Goal: Task Accomplishment & Management: Use online tool/utility

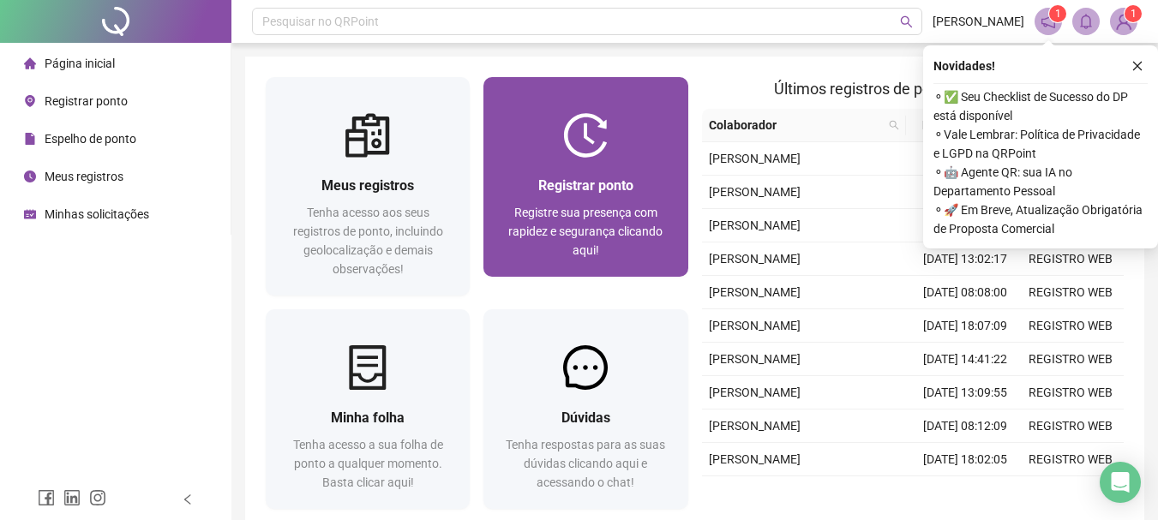
click at [622, 221] on div "Registre sua presença com rapidez e segurança clicando aqui!" at bounding box center [585, 231] width 163 height 57
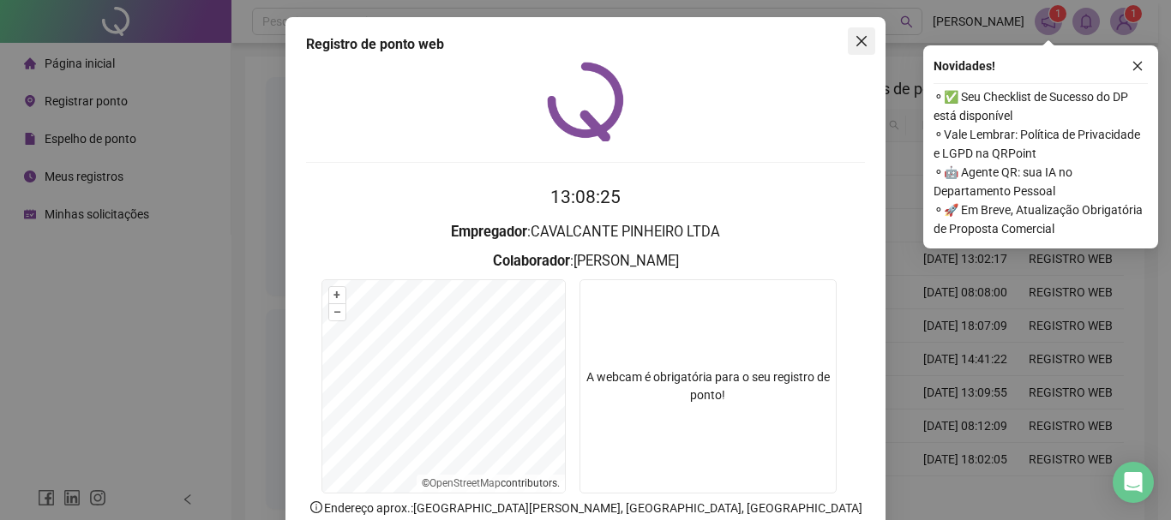
click at [848, 38] on span "Close" at bounding box center [861, 41] width 27 height 14
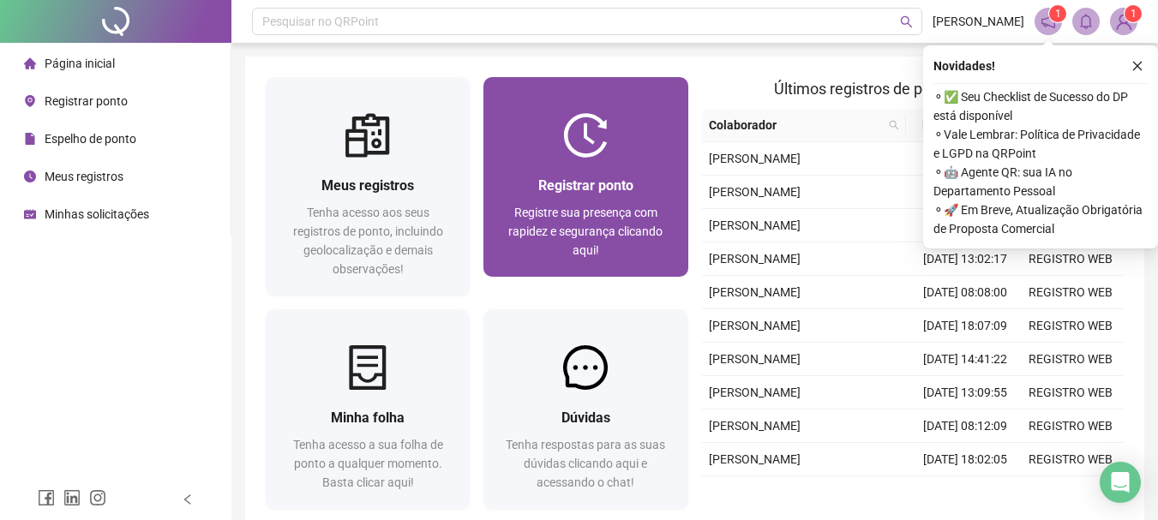
click at [669, 142] on div at bounding box center [585, 135] width 204 height 45
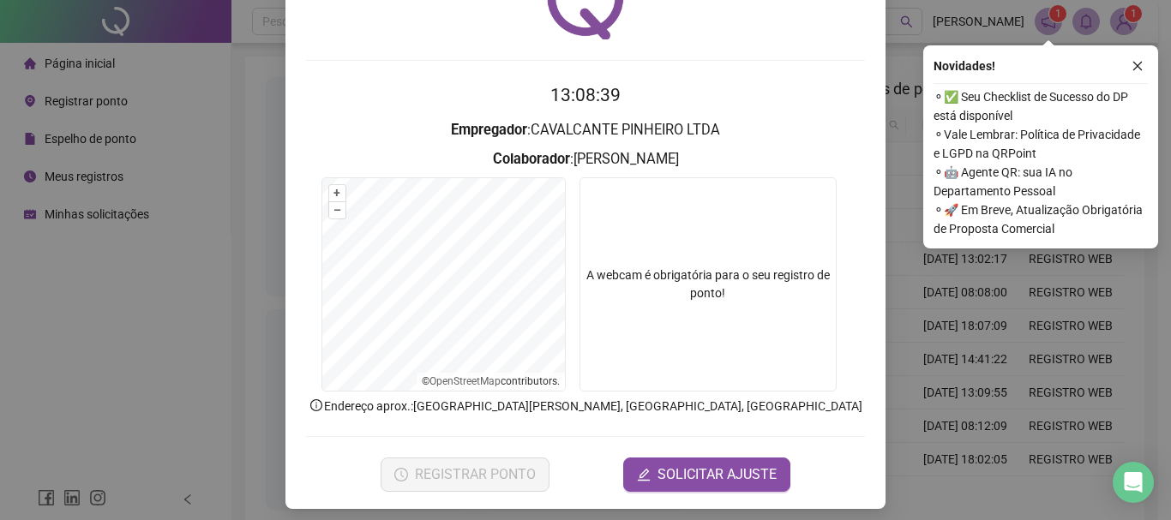
scroll to position [26, 0]
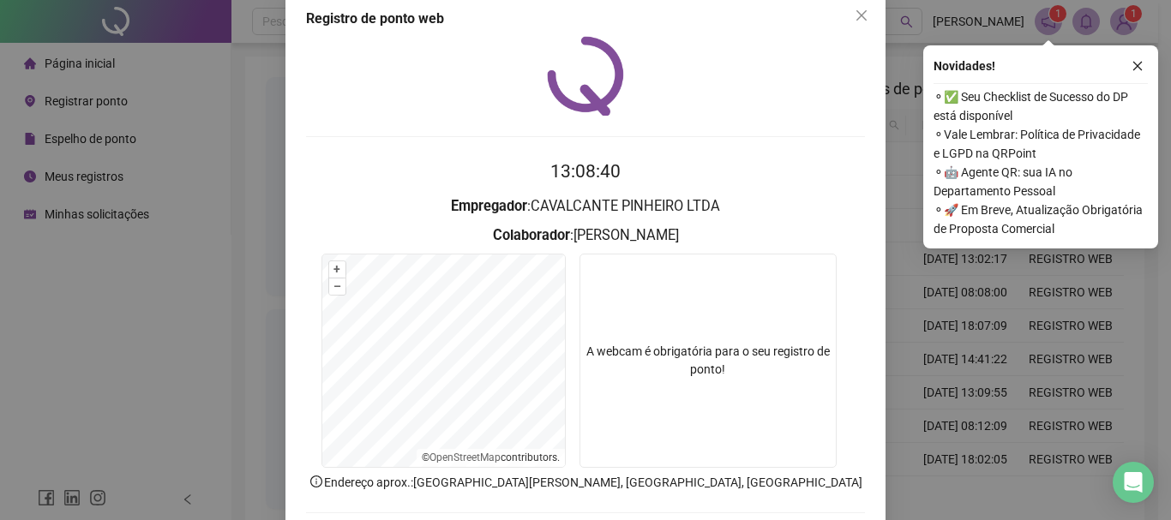
click at [722, 309] on video at bounding box center [707, 361] width 257 height 214
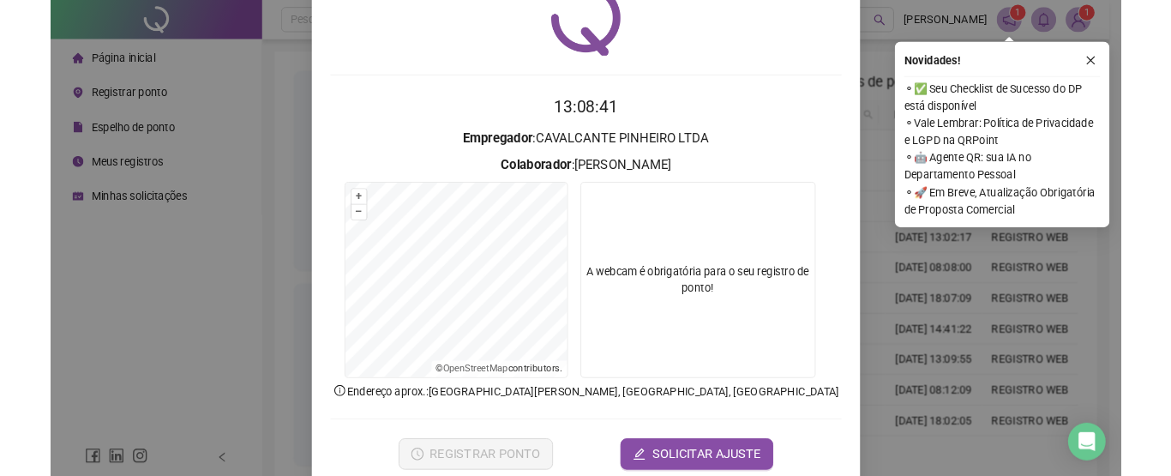
scroll to position [111, 0]
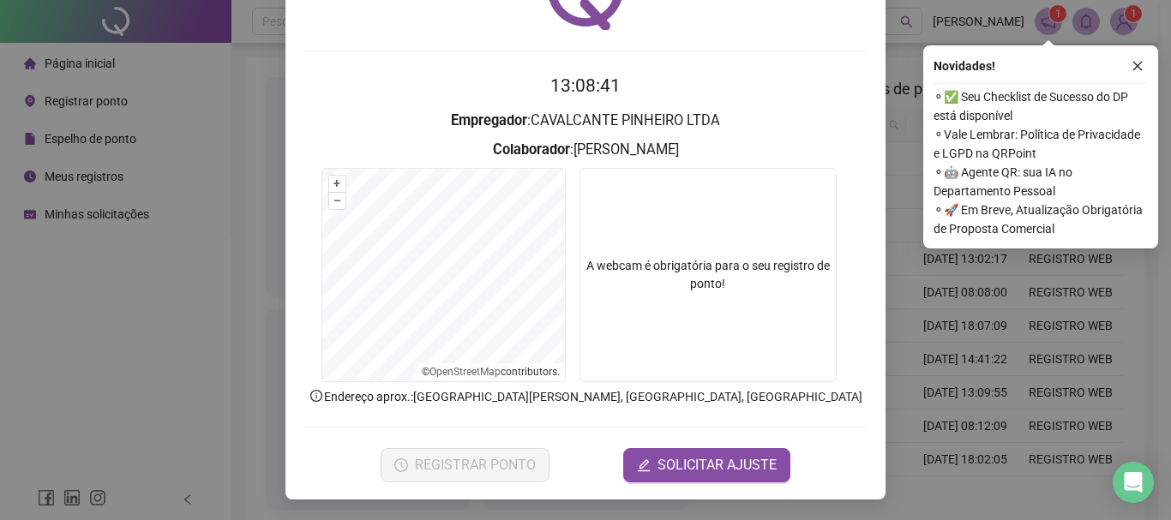
click at [696, 268] on video at bounding box center [707, 275] width 257 height 214
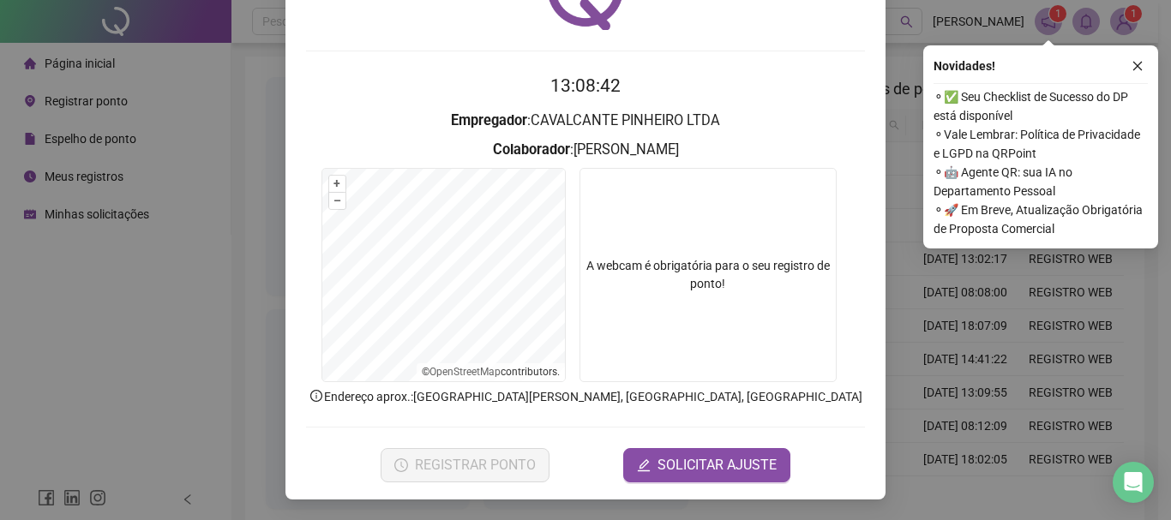
click at [696, 268] on video at bounding box center [707, 275] width 257 height 214
click at [587, 45] on div "13:08:49 Empregador : CAVALCANTE PINHEIRO LTDA Colaborador : LUANA MÁRCIA OLIVE…" at bounding box center [585, 216] width 559 height 532
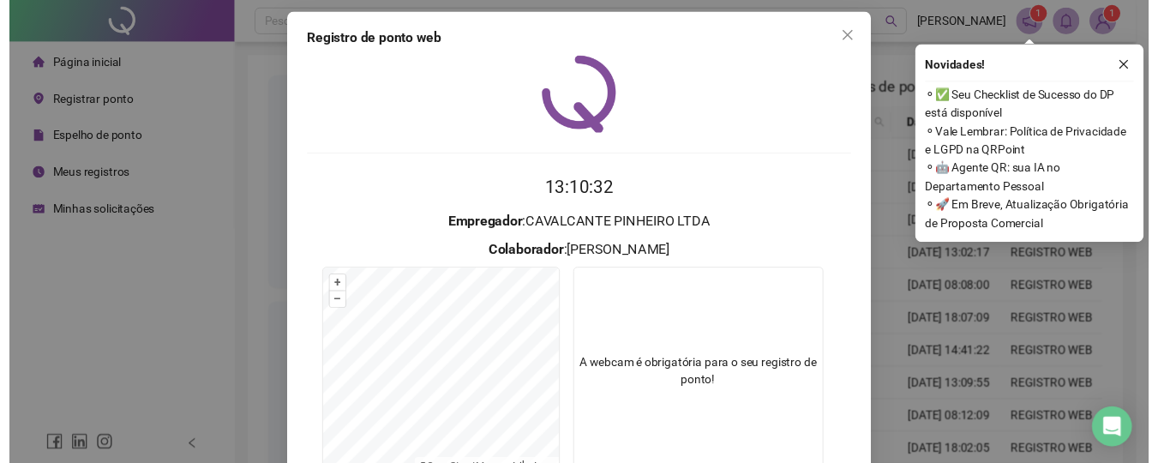
scroll to position [0, 0]
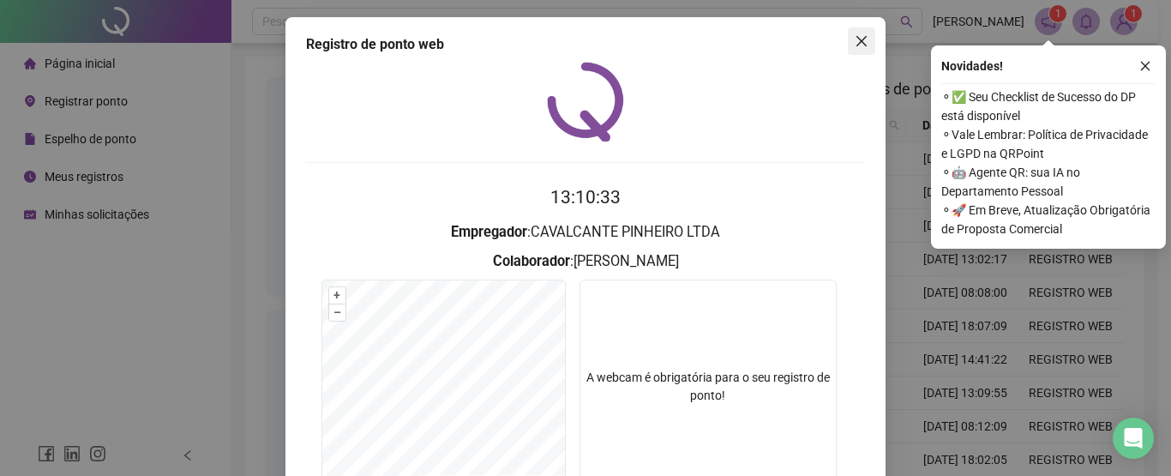
click at [857, 51] on button "Close" at bounding box center [861, 40] width 27 height 27
click at [857, 51] on div "Pesquisar no QRPoint LUANA SILVA 1 1 Meus registros Tenha acesso aos seus regis…" at bounding box center [694, 305] width 926 height 610
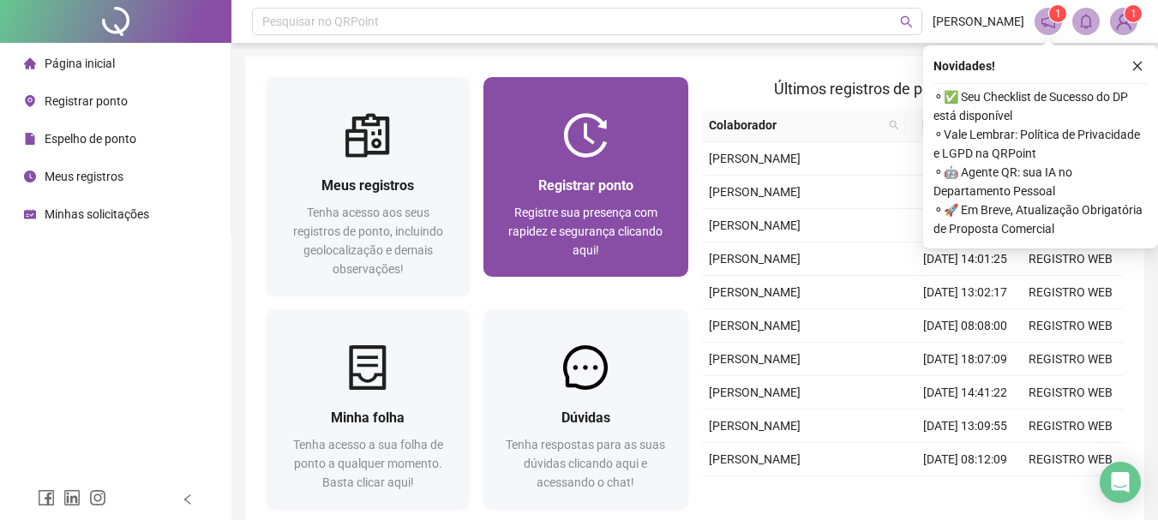
click at [580, 170] on div "Registrar ponto Registre sua presença com rapidez e segurança clicando aqui!" at bounding box center [585, 217] width 204 height 119
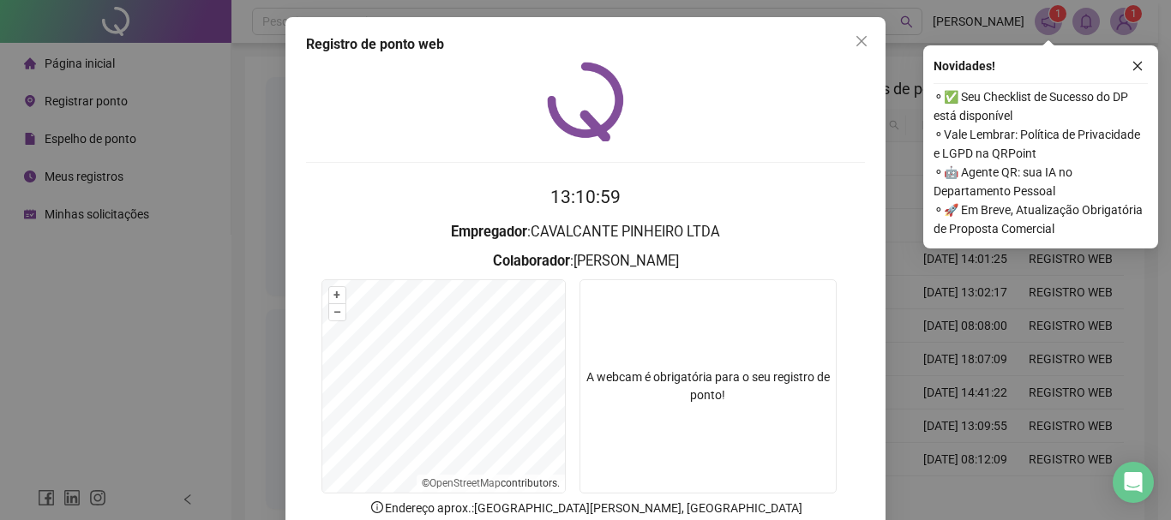
click at [402, 108] on div at bounding box center [585, 102] width 559 height 80
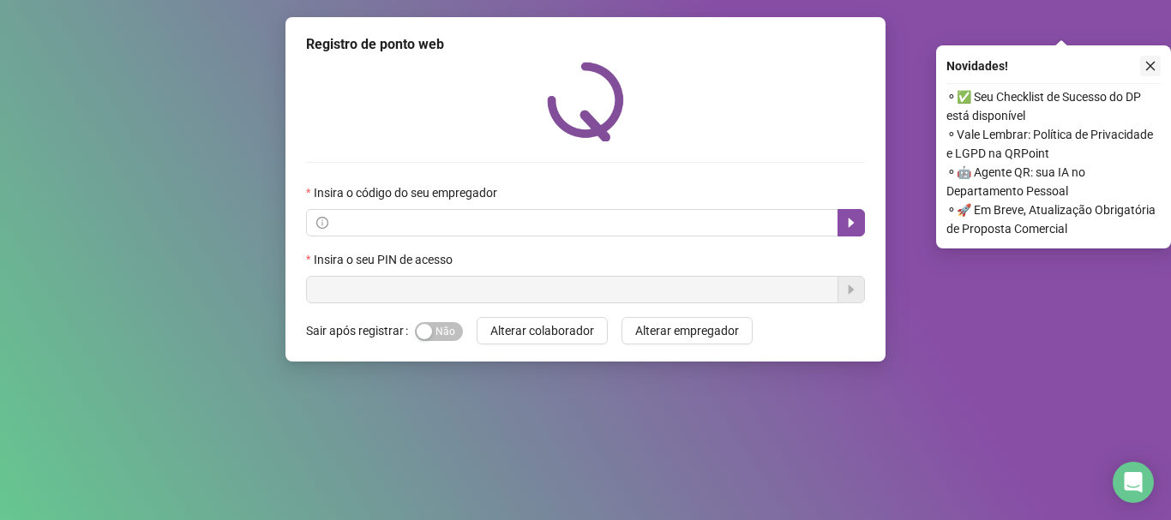
click at [1145, 74] on button "button" at bounding box center [1150, 66] width 21 height 21
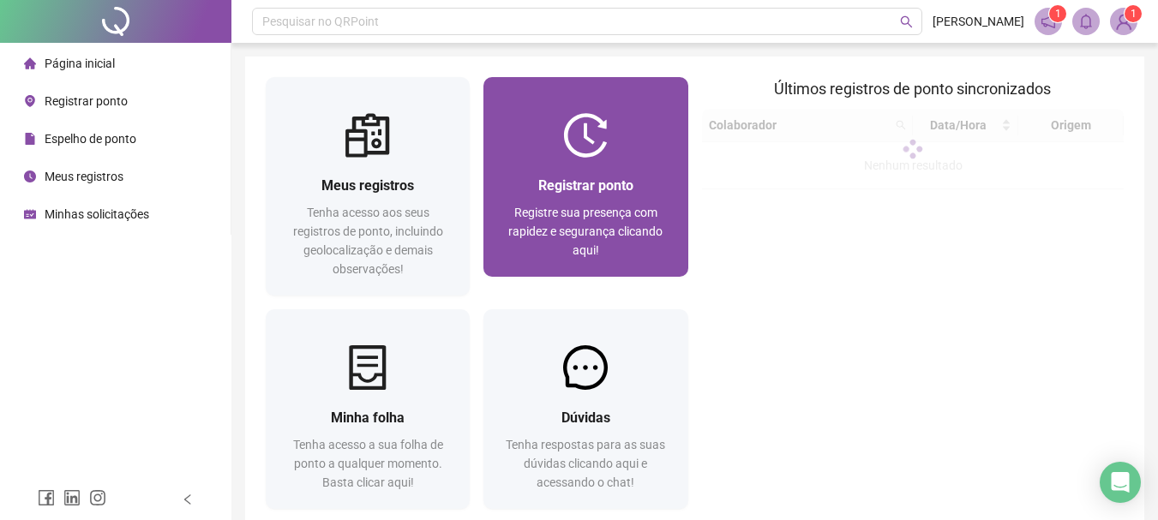
click at [600, 165] on div "Registrar ponto Registre sua presença com rapidez e segurança clicando aqui!" at bounding box center [585, 217] width 204 height 119
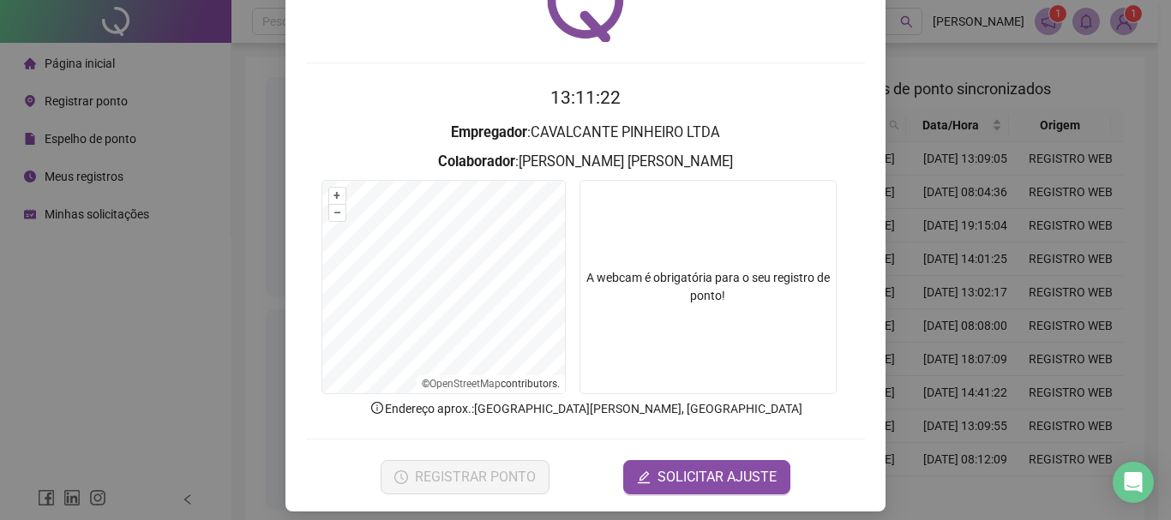
scroll to position [111, 0]
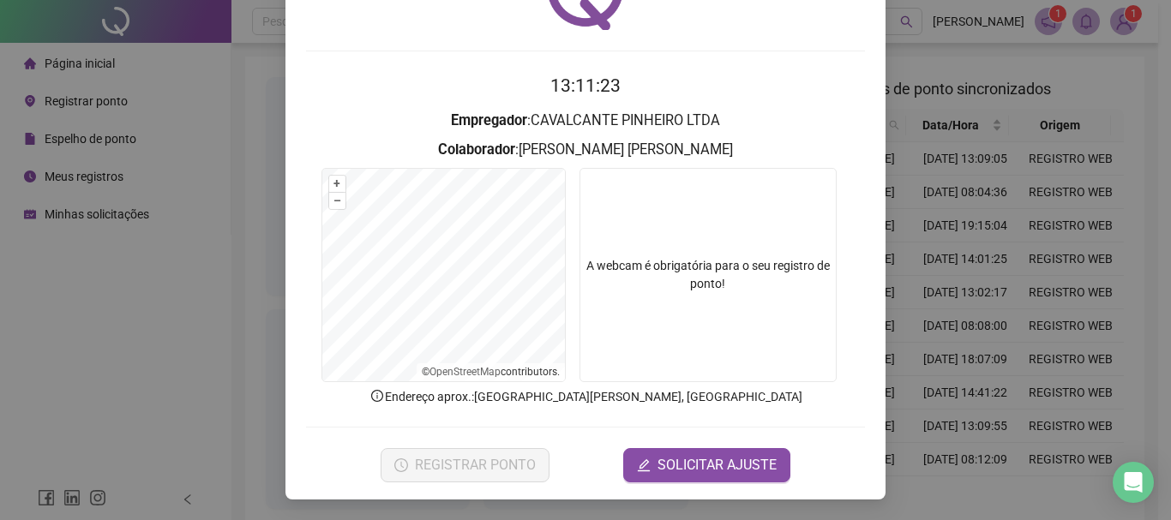
click at [660, 248] on video at bounding box center [707, 275] width 257 height 214
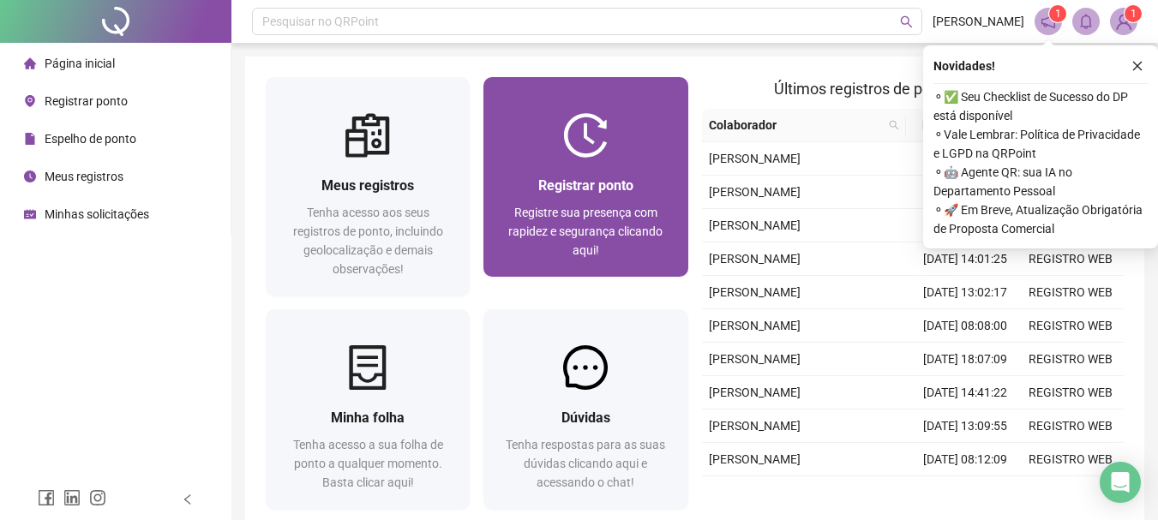
click at [574, 195] on div "Registrar ponto" at bounding box center [585, 185] width 163 height 21
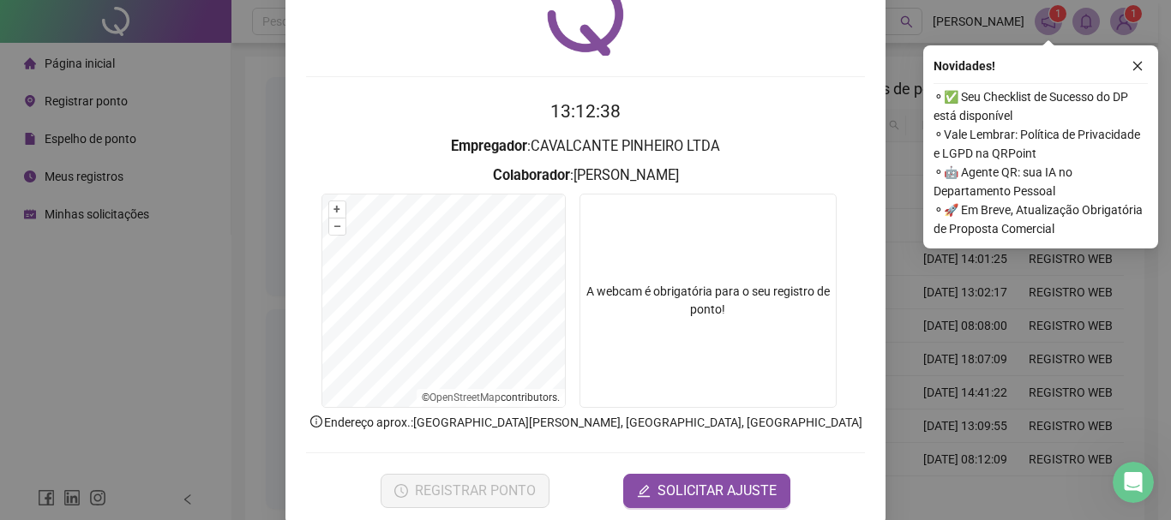
click at [690, 117] on h2 "13:12:38" at bounding box center [585, 112] width 559 height 28
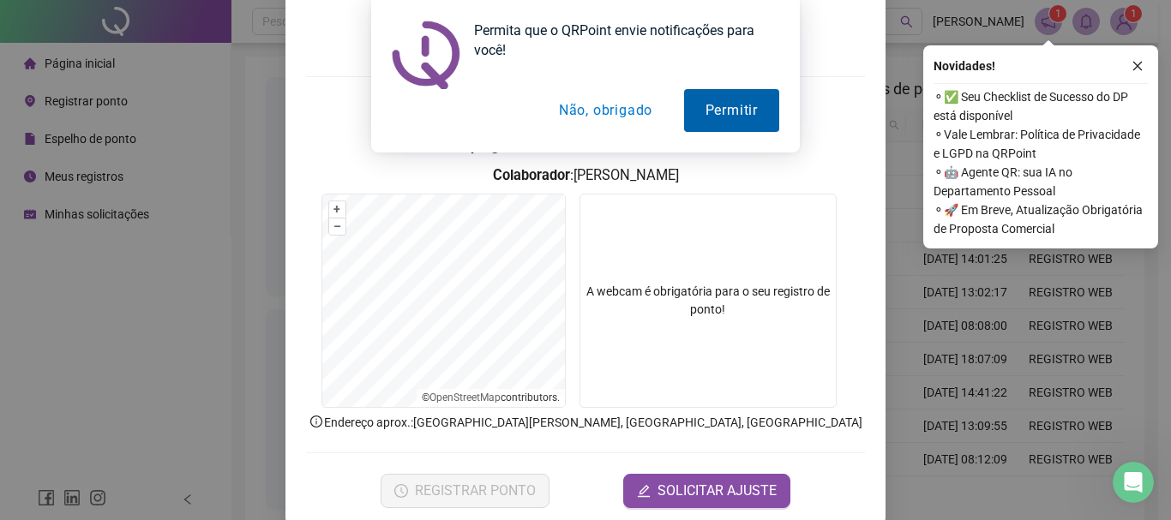
click at [712, 129] on button "Permitir" at bounding box center [731, 110] width 95 height 43
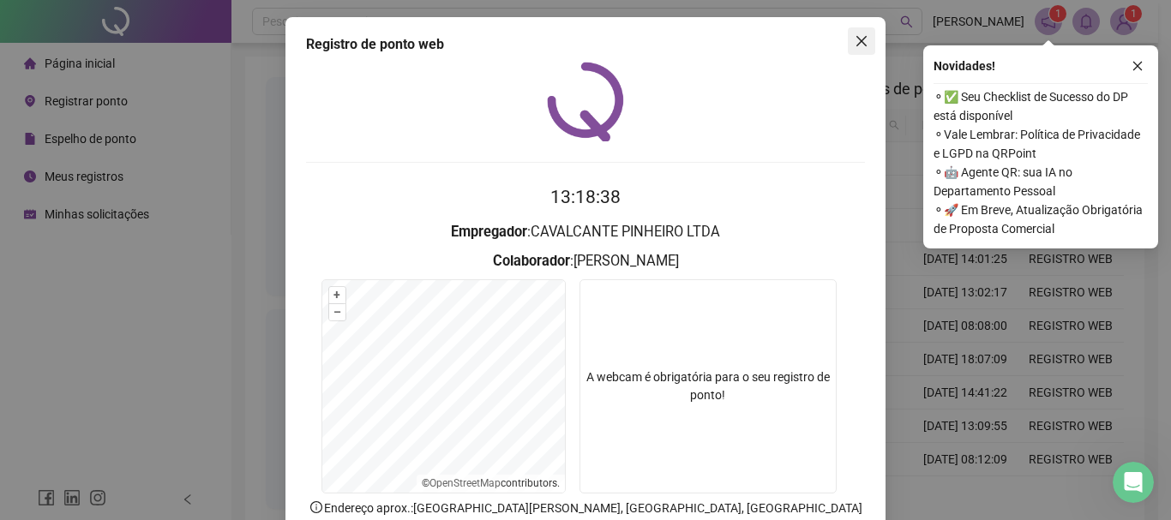
click at [862, 35] on span "Close" at bounding box center [861, 41] width 27 height 14
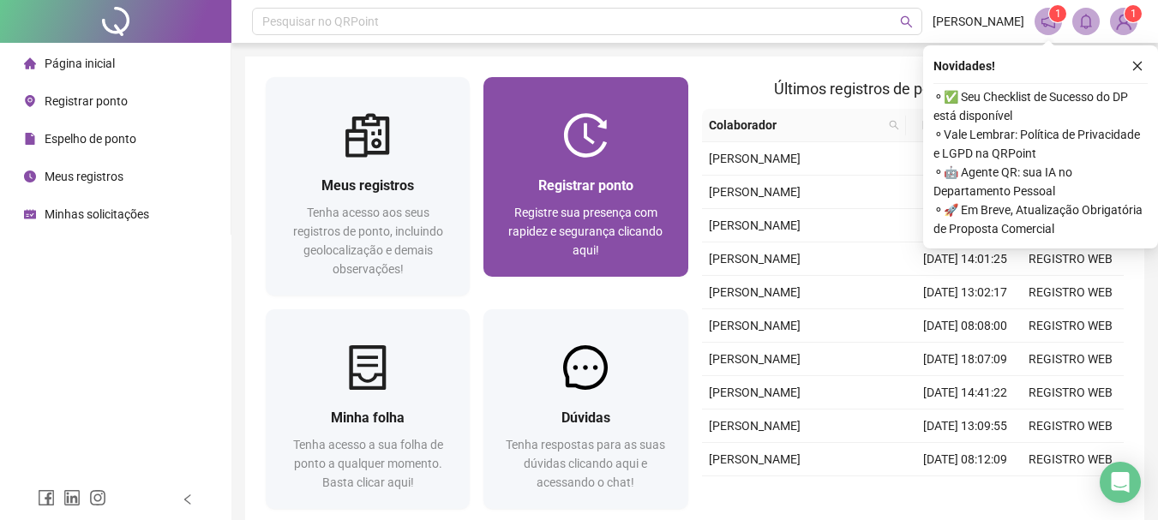
click at [571, 117] on img at bounding box center [585, 135] width 45 height 45
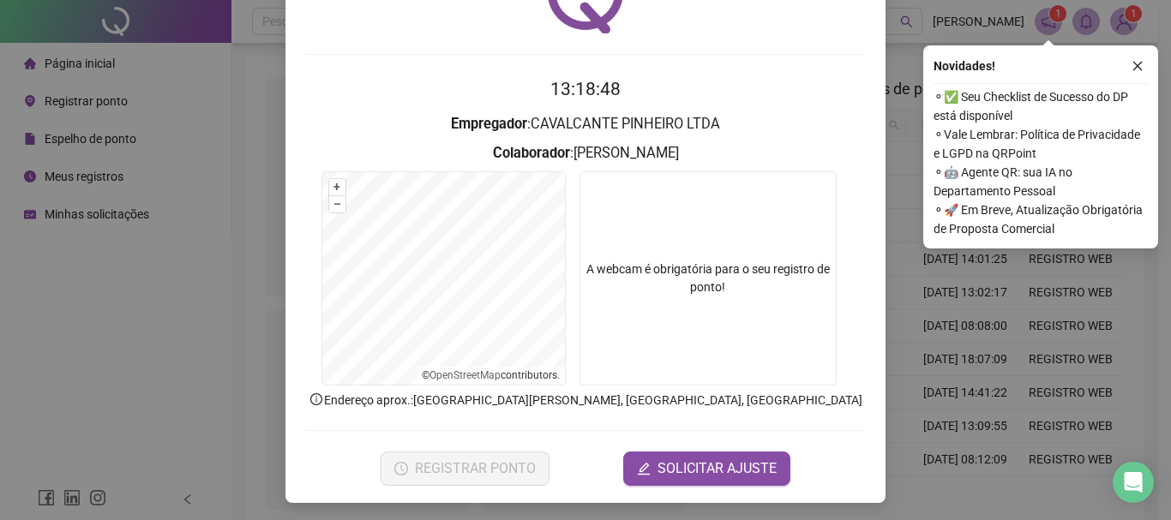
scroll to position [111, 0]
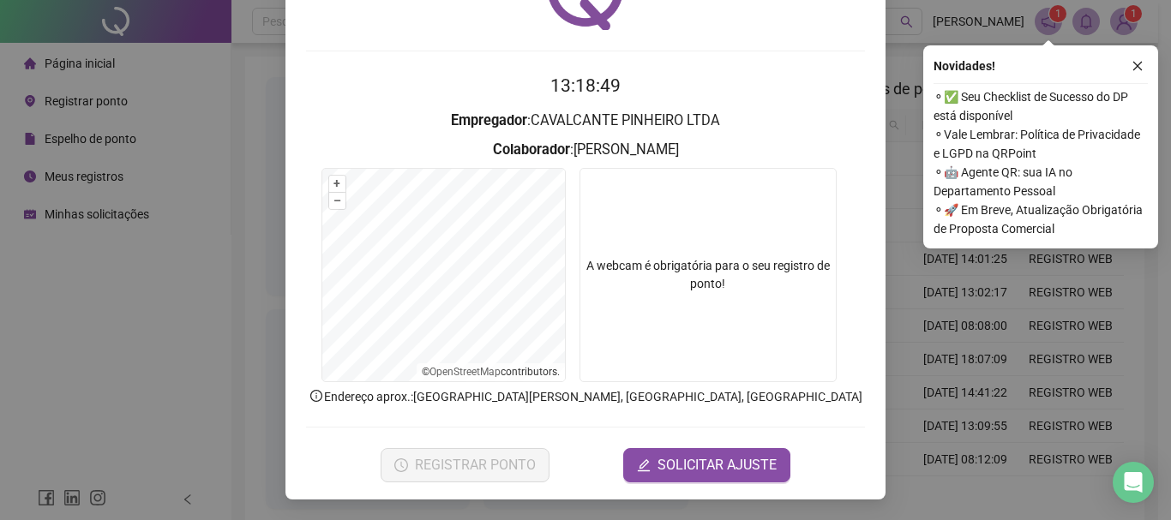
click at [711, 242] on video at bounding box center [707, 275] width 257 height 214
click at [709, 261] on video at bounding box center [707, 275] width 257 height 214
click at [708, 264] on video at bounding box center [707, 275] width 257 height 214
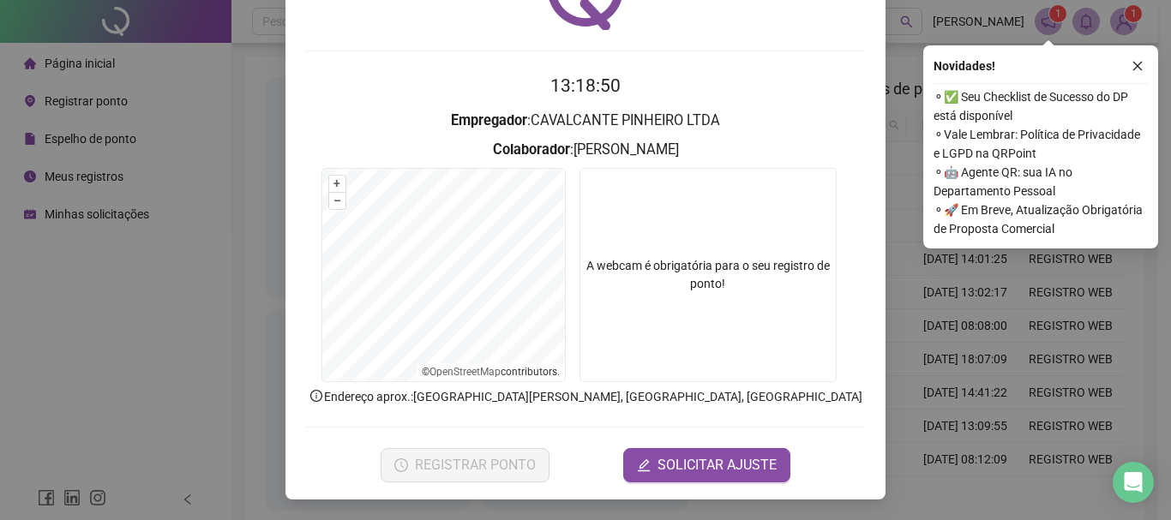
click at [707, 267] on video at bounding box center [707, 275] width 257 height 214
click at [539, 93] on h2 "13:18:54" at bounding box center [585, 86] width 559 height 28
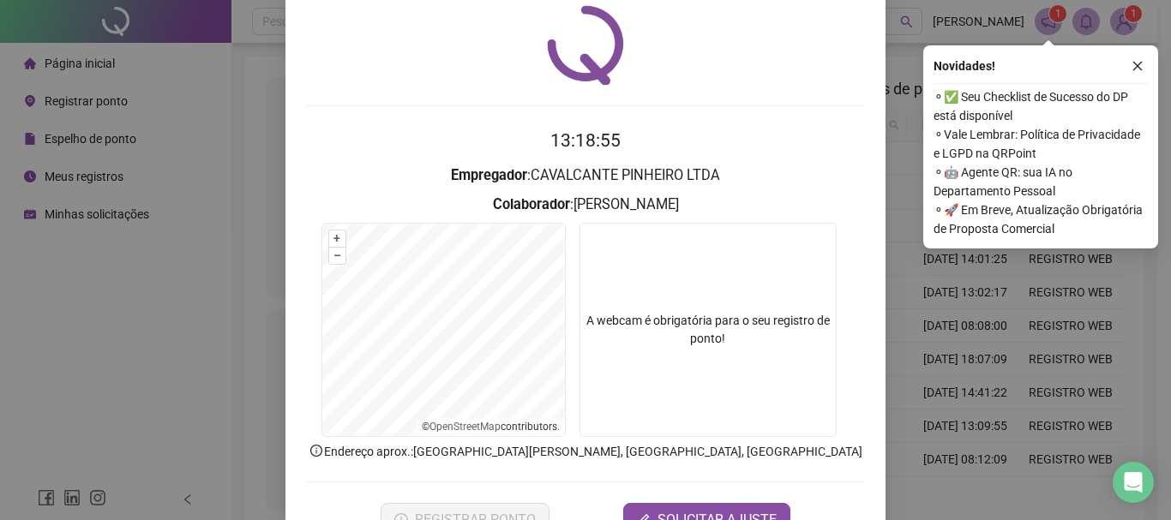
scroll to position [26, 0]
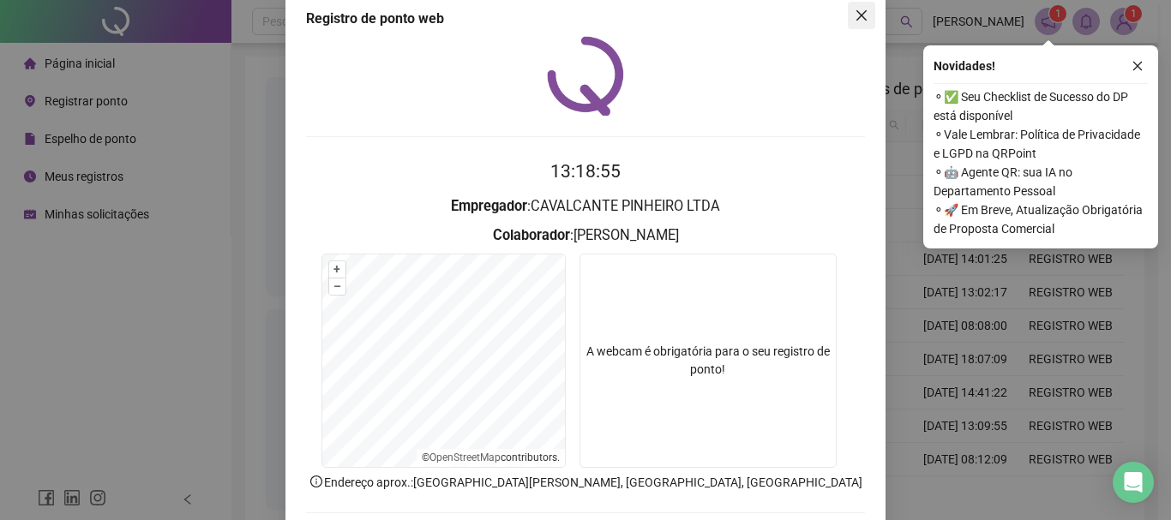
click at [860, 28] on button "Close" at bounding box center [861, 15] width 27 height 27
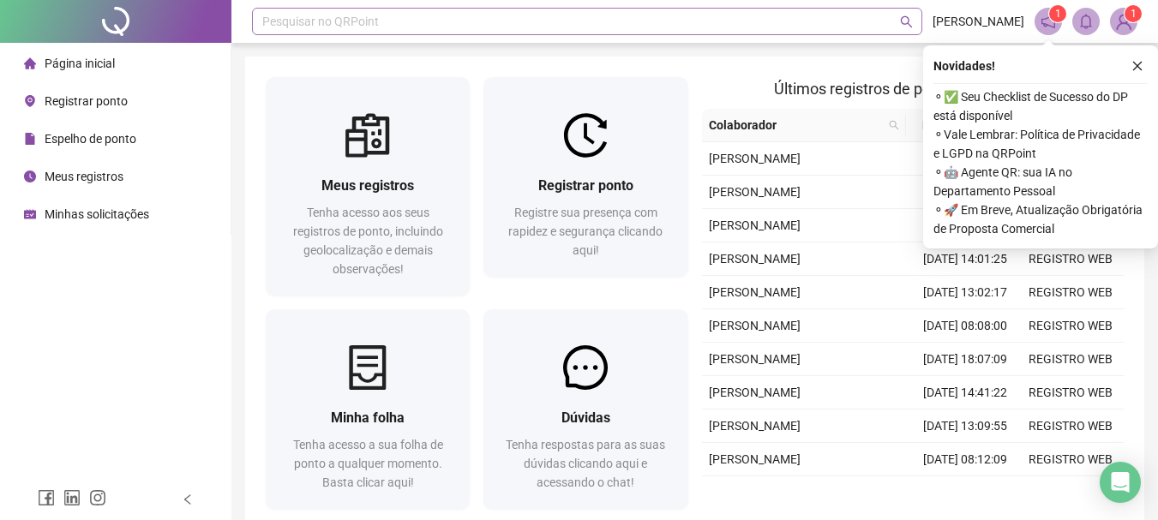
click at [607, 34] on div "Pesquisar no QRPoint" at bounding box center [587, 21] width 670 height 27
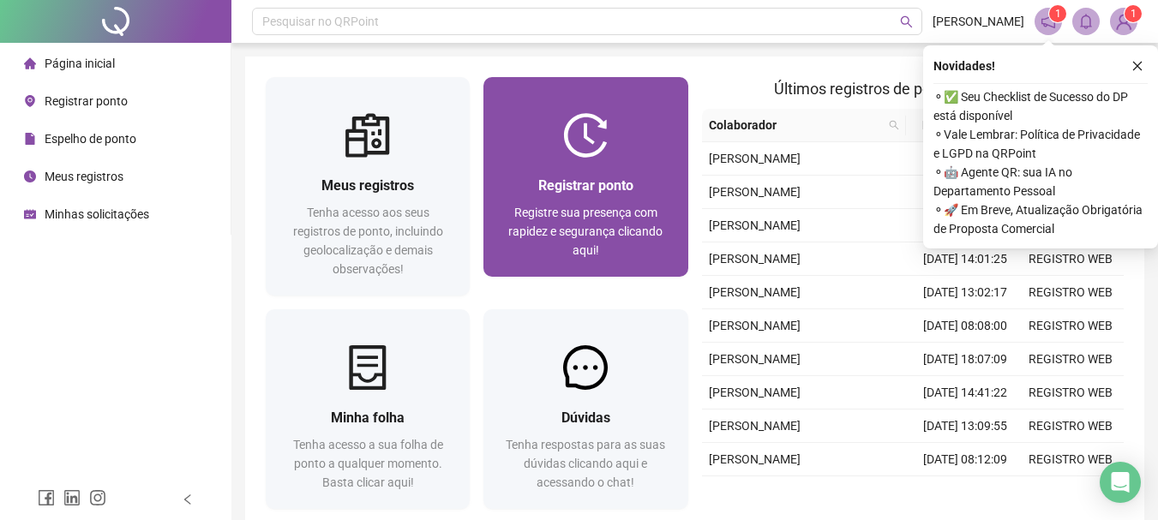
click at [627, 134] on div at bounding box center [585, 135] width 204 height 45
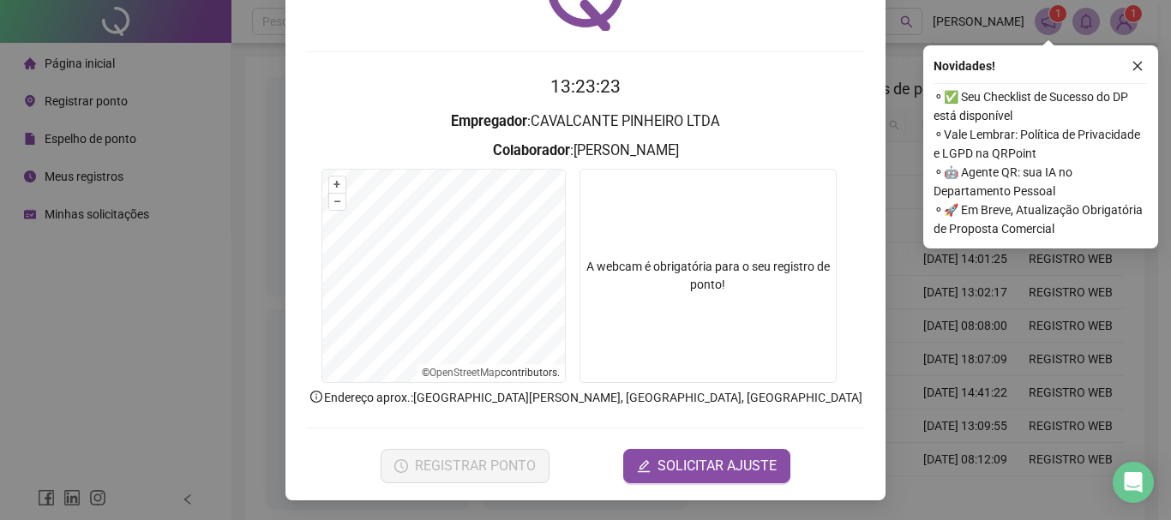
scroll to position [111, 0]
click at [760, 105] on form "13:23:26 Empregador : CAVALCANTE PINHEIRO LTDA Colaborador : [PERSON_NAME] + – …" at bounding box center [585, 277] width 559 height 410
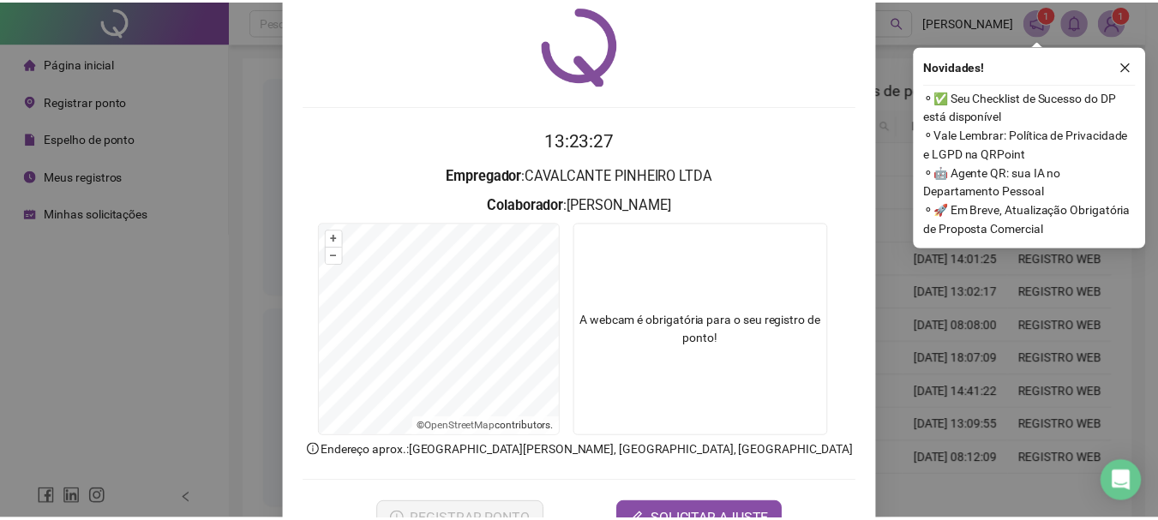
scroll to position [26, 0]
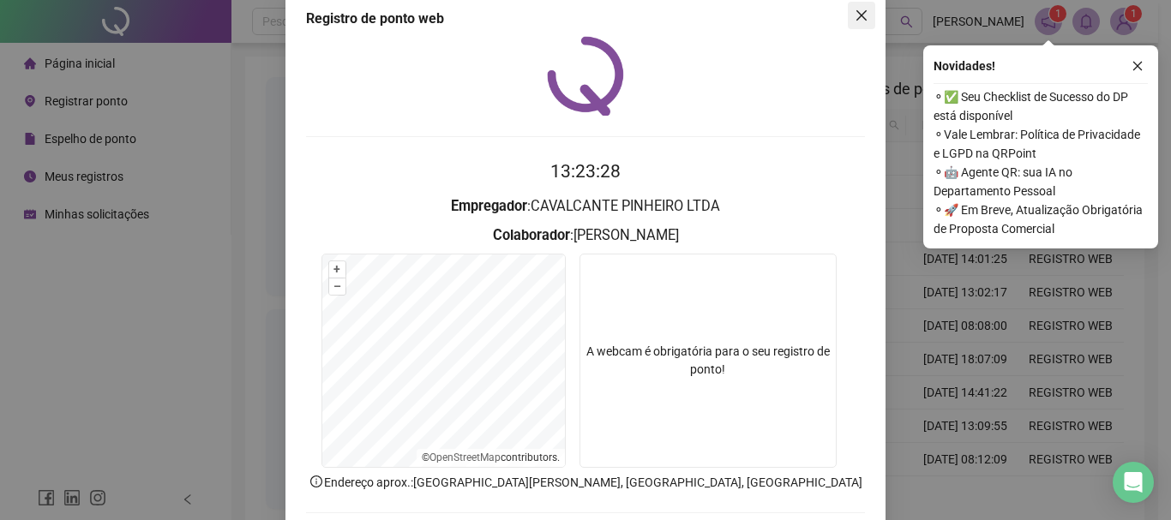
click at [848, 26] on button "Close" at bounding box center [861, 15] width 27 height 27
